Goal: Task Accomplishment & Management: Manage account settings

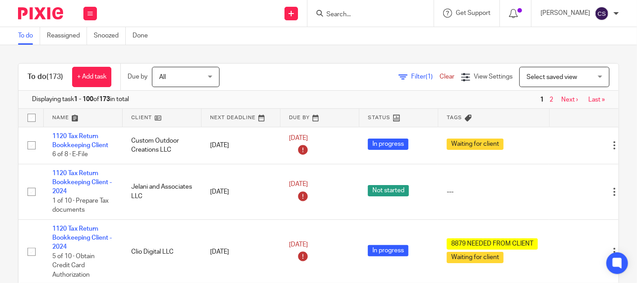
click at [346, 14] on input "Search" at bounding box center [366, 15] width 81 height 8
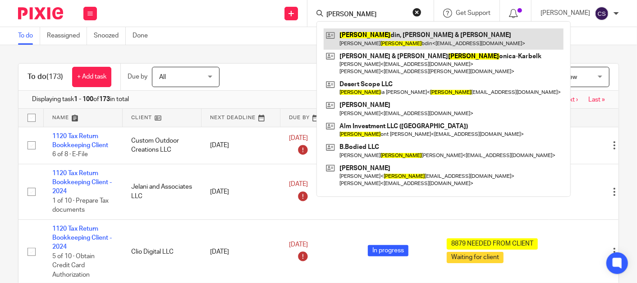
type input "lam"
click at [381, 42] on link at bounding box center [444, 38] width 240 height 21
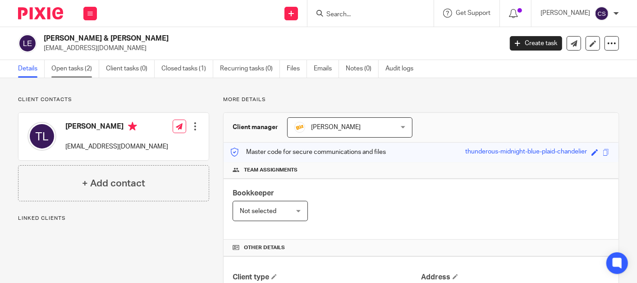
click at [62, 72] on link "Open tasks (2)" at bounding box center [75, 69] width 48 height 18
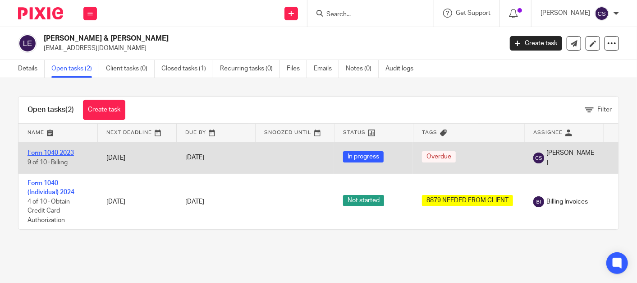
click at [59, 152] on link "Form 1040 2023" at bounding box center [51, 153] width 46 height 6
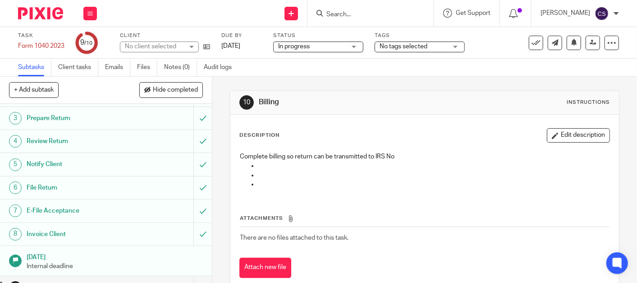
scroll to position [58, 0]
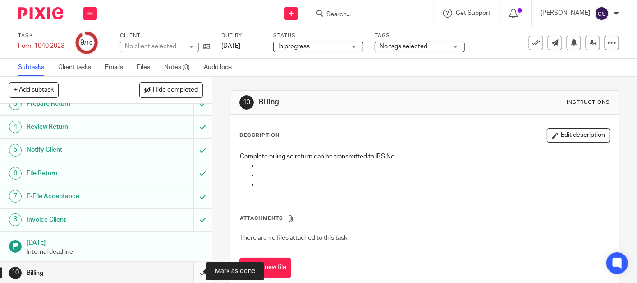
click at [192, 275] on input "submit" at bounding box center [106, 273] width 212 height 23
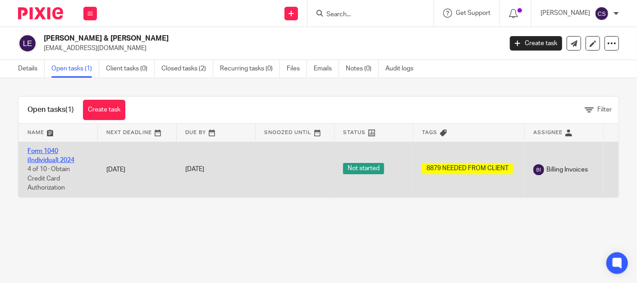
click at [45, 148] on link "Form 1040 (Individual) 2024" at bounding box center [51, 155] width 47 height 15
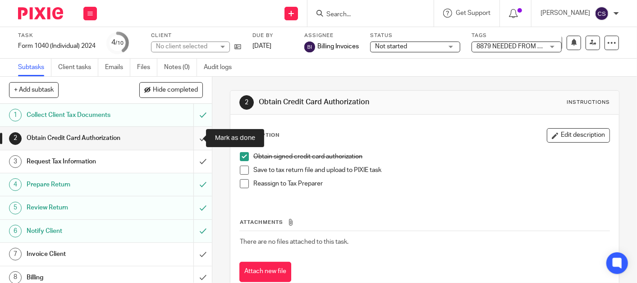
click at [192, 138] on input "submit" at bounding box center [106, 138] width 212 height 23
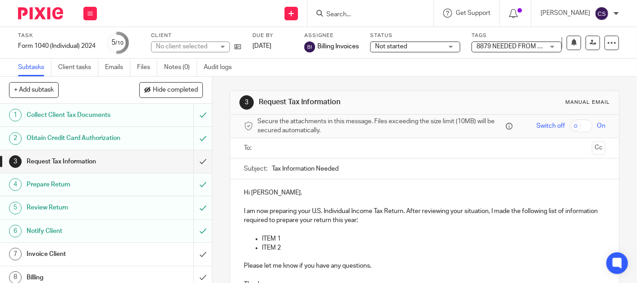
click at [86, 252] on h1 "Invoice Client" at bounding box center [80, 254] width 106 height 14
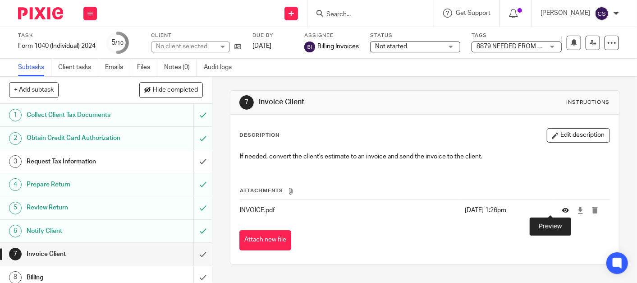
click at [563, 210] on icon at bounding box center [566, 210] width 7 height 7
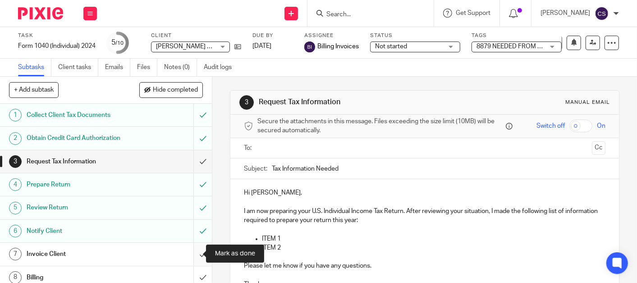
click at [190, 257] on input "submit" at bounding box center [106, 254] width 212 height 23
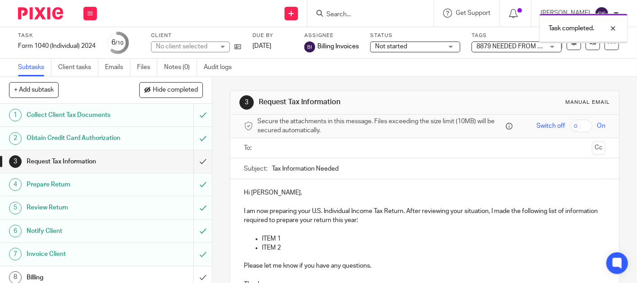
scroll to position [51, 0]
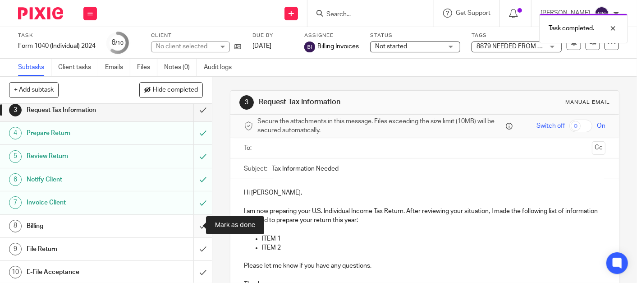
click at [191, 227] on input "submit" at bounding box center [106, 226] width 212 height 23
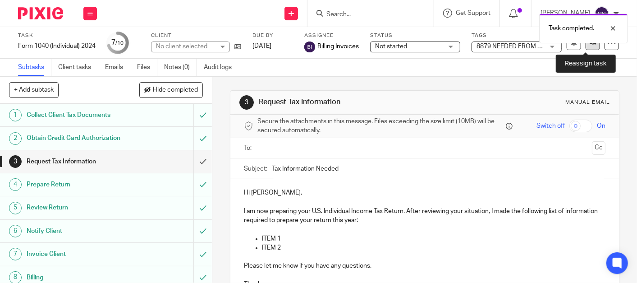
click at [590, 44] on icon at bounding box center [593, 42] width 7 height 7
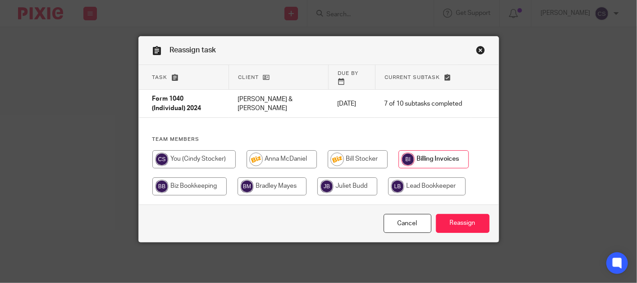
click at [304, 150] on input "radio" at bounding box center [282, 159] width 70 height 18
radio input "true"
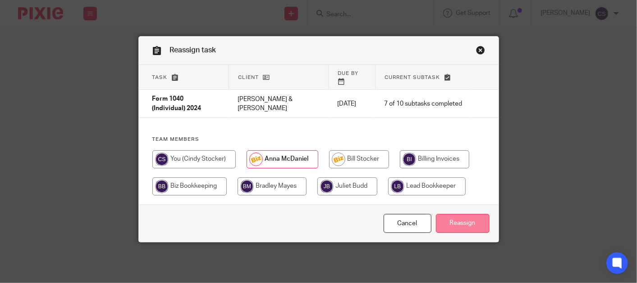
click at [456, 214] on input "Reassign" at bounding box center [463, 223] width 54 height 19
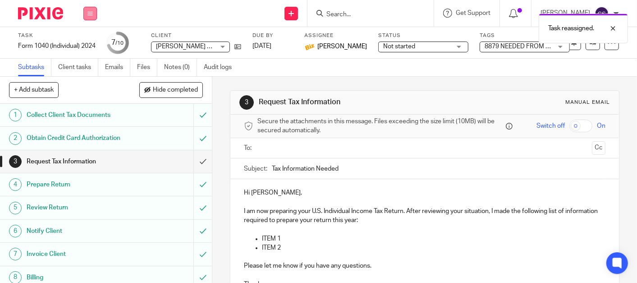
click at [92, 13] on icon at bounding box center [90, 13] width 5 height 5
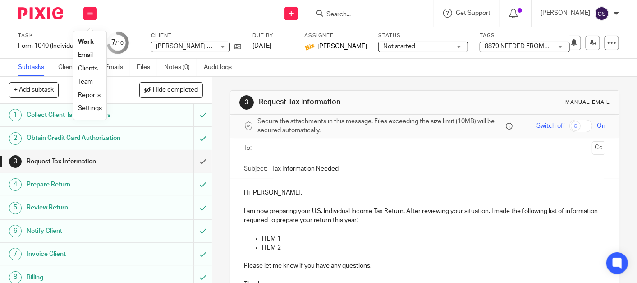
click at [85, 41] on link "Work" at bounding box center [86, 42] width 16 height 6
